Goal: Transaction & Acquisition: Purchase product/service

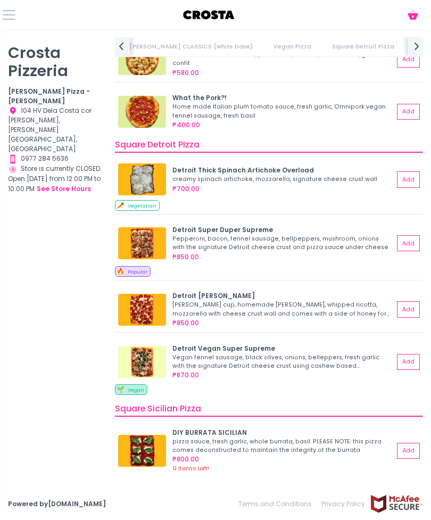
scroll to position [880, 0]
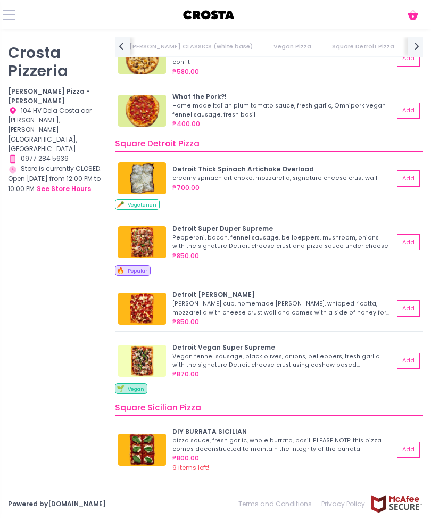
click at [143, 229] on img at bounding box center [142, 242] width 48 height 32
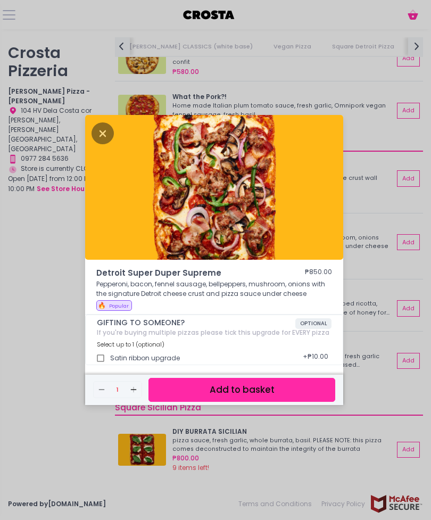
click at [102, 144] on icon "Close" at bounding box center [103, 133] width 22 height 22
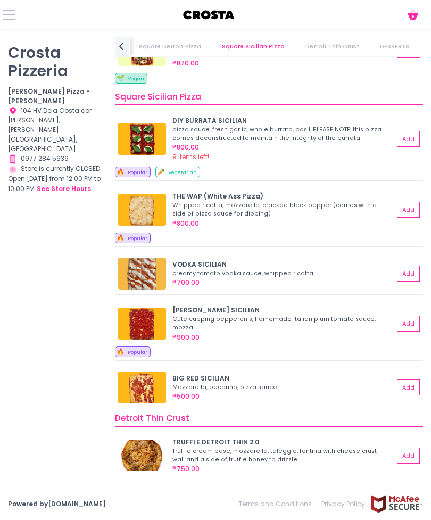
scroll to position [1179, 0]
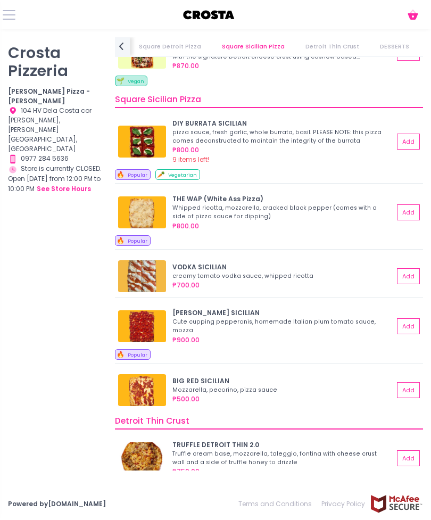
click at [142, 209] on img at bounding box center [142, 212] width 48 height 32
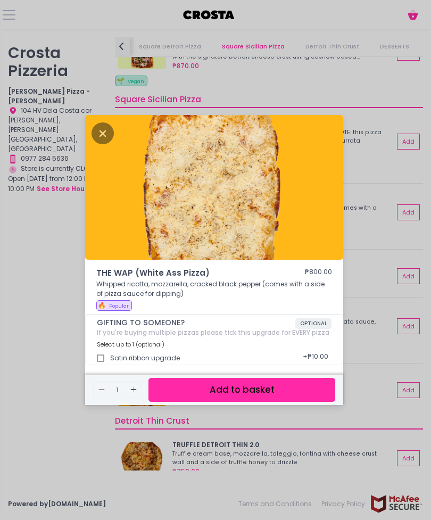
click at [370, 169] on div "THE WAP (White Ass Pizza) ₱800.00 Whipped ricotta, mozzarella, cracked black pe…" at bounding box center [215, 260] width 431 height 520
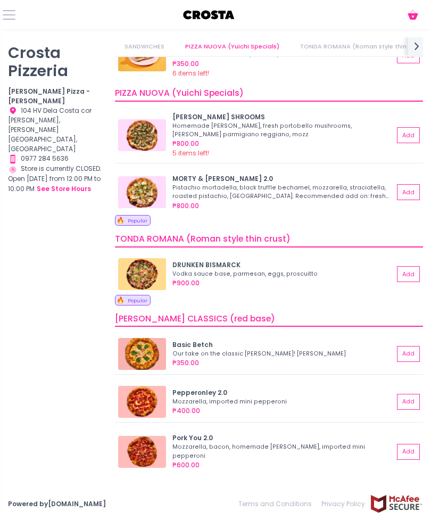
scroll to position [49, 0]
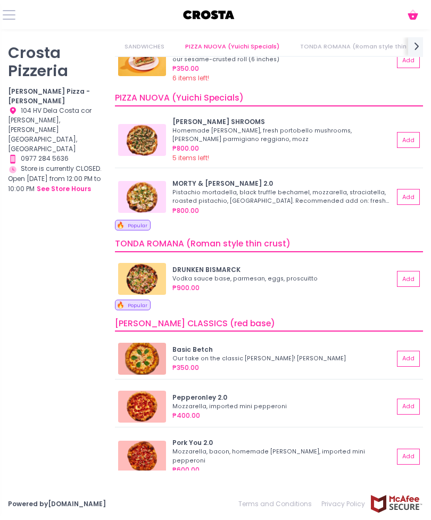
click at [141, 188] on img at bounding box center [142, 197] width 48 height 32
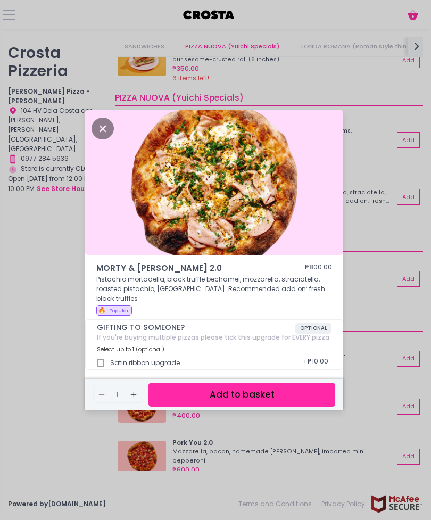
click at [358, 200] on div "MORTY & [PERSON_NAME] 2.0 ₱800.00 Pistachio mortadella, black truffle bechamel,…" at bounding box center [215, 260] width 431 height 520
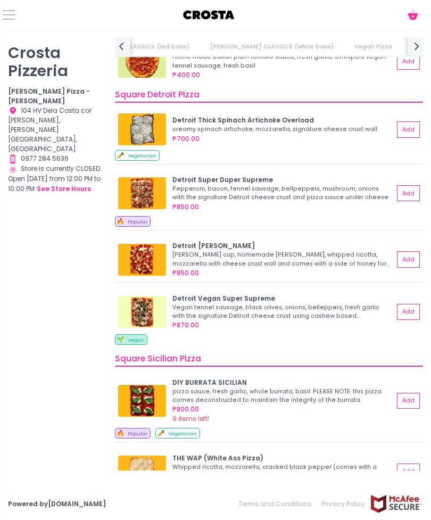
scroll to position [928, 0]
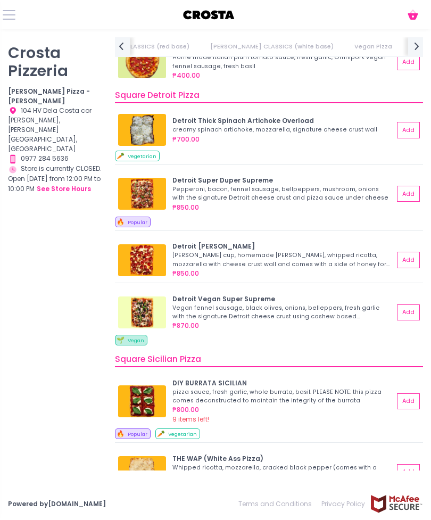
click at [137, 250] on img at bounding box center [142, 260] width 48 height 32
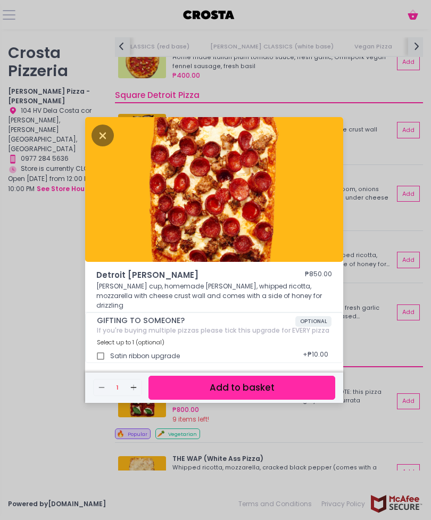
click at [63, 213] on div "Detroit [PERSON_NAME] ₱850.00 [PERSON_NAME] cup, homemade [PERSON_NAME], whippe…" at bounding box center [215, 260] width 431 height 520
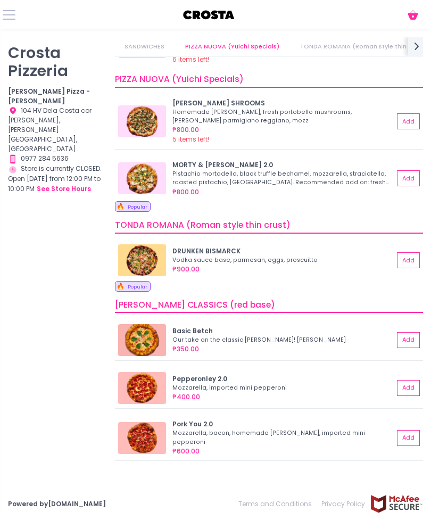
scroll to position [67, 0]
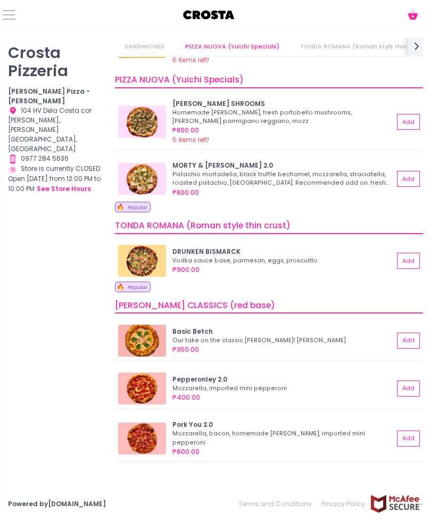
click at [148, 174] on img at bounding box center [142, 179] width 48 height 32
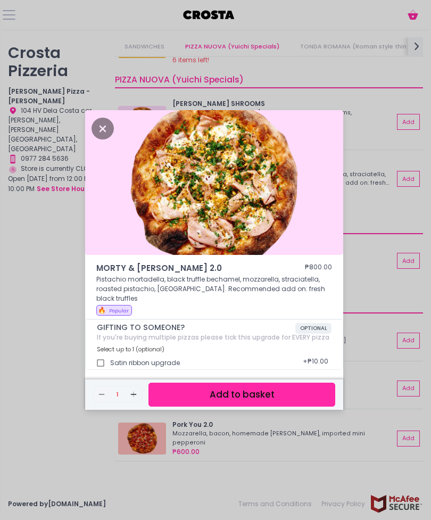
click at [362, 177] on div "MORTY & [PERSON_NAME] 2.0 ₱800.00 Pistachio mortadella, black truffle bechamel,…" at bounding box center [215, 260] width 431 height 520
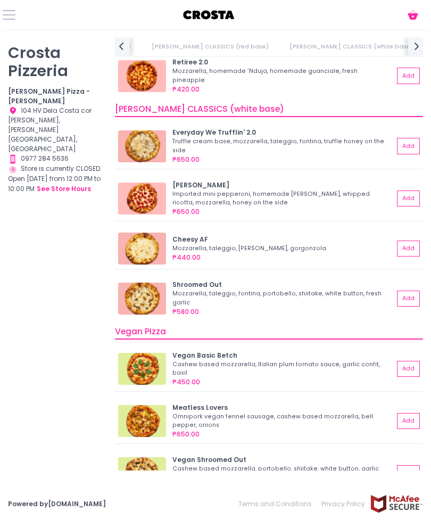
scroll to position [517, 0]
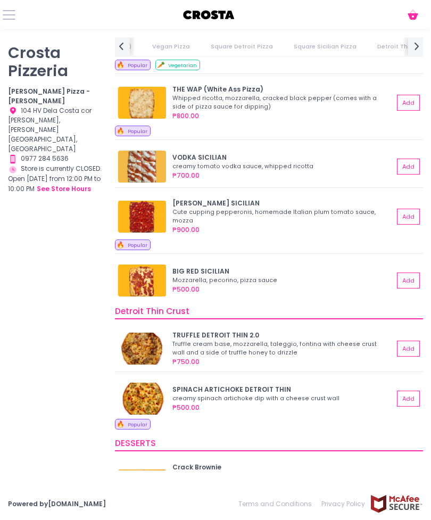
click at [142, 271] on img at bounding box center [142, 281] width 48 height 32
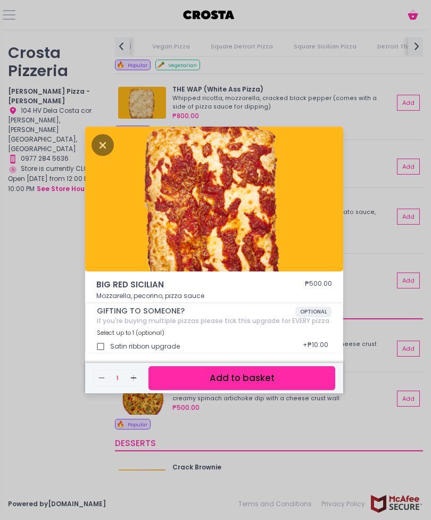
click at [69, 214] on div "BIG RED SICILIAN ₱500.00 Mozzarella, pecorino, pizza sauce GIFTING TO SOMEONE? …" at bounding box center [215, 260] width 431 height 520
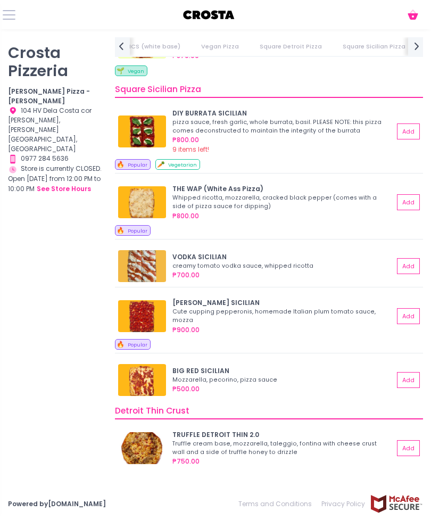
click at [148, 312] on img at bounding box center [142, 316] width 48 height 32
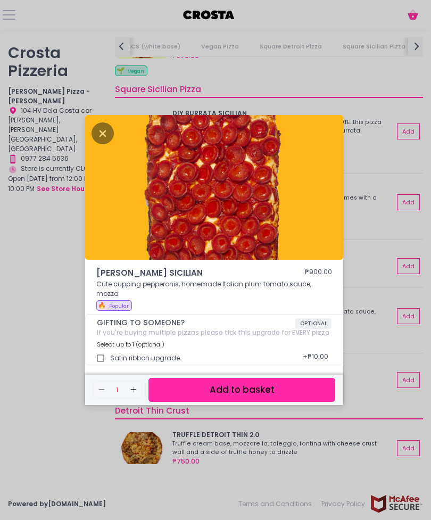
click at [59, 203] on div "[PERSON_NAME] SICILIAN ₱900.00 Cute cupping pepperonis, homemade Italian plum t…" at bounding box center [215, 260] width 431 height 520
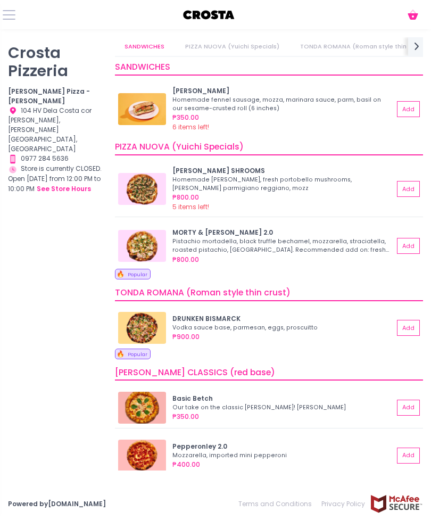
scroll to position [0, 0]
